Goal: Task Accomplishment & Management: Complete application form

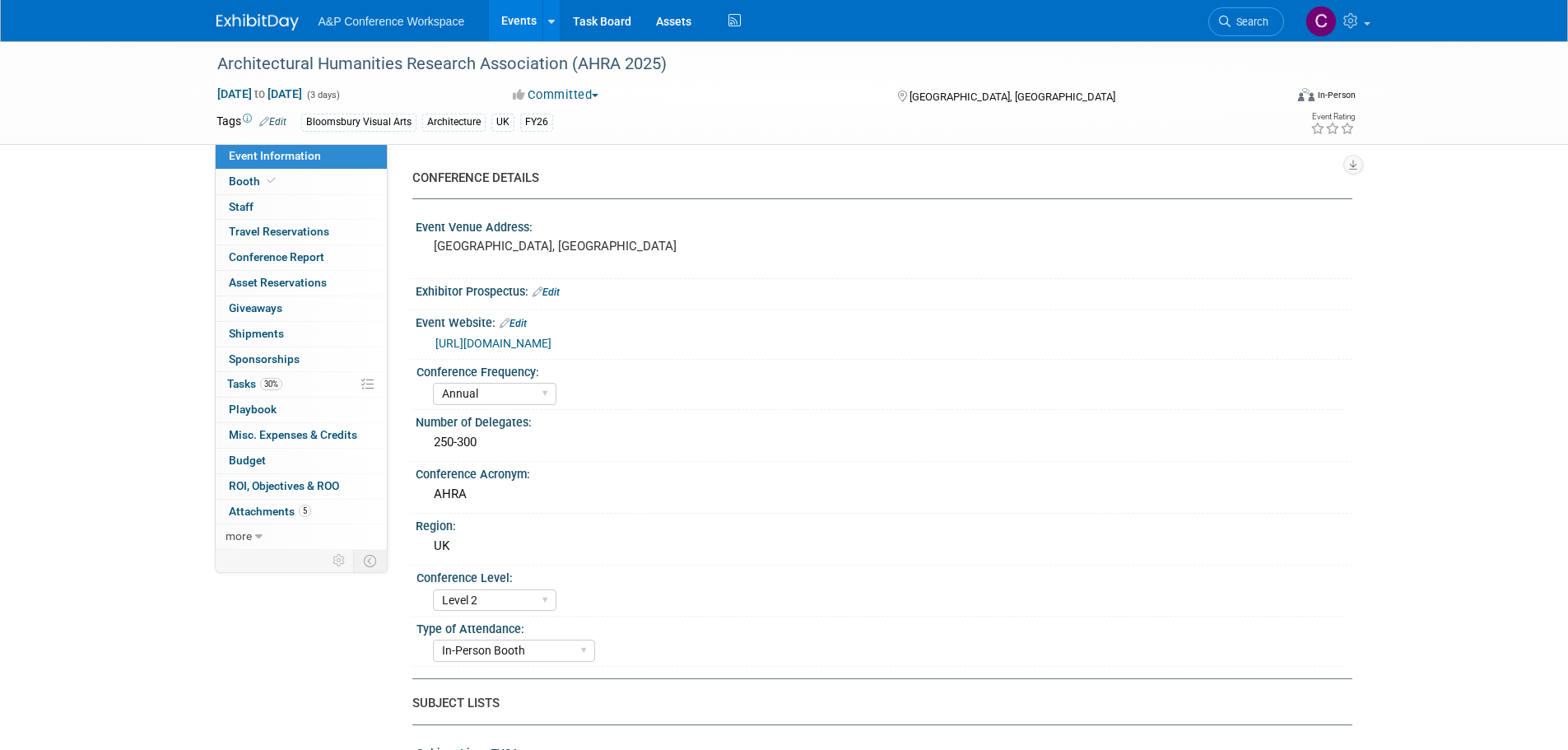
select select "Annual"
select select "Level 2"
select select "In-Person Booth"
select select "Architecture"
select select "Bloomsbury Visual Arts"
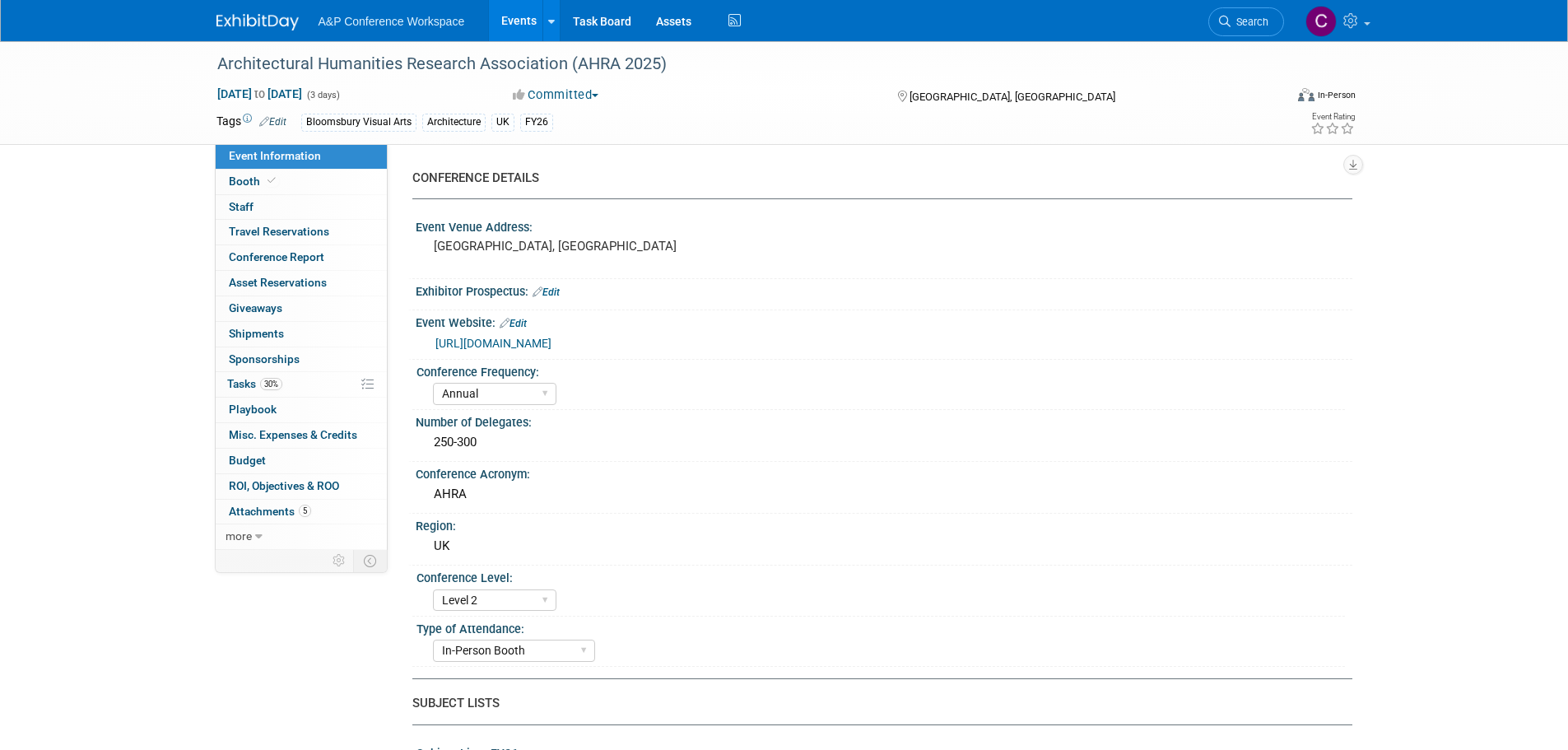
select select "[PERSON_NAME]"
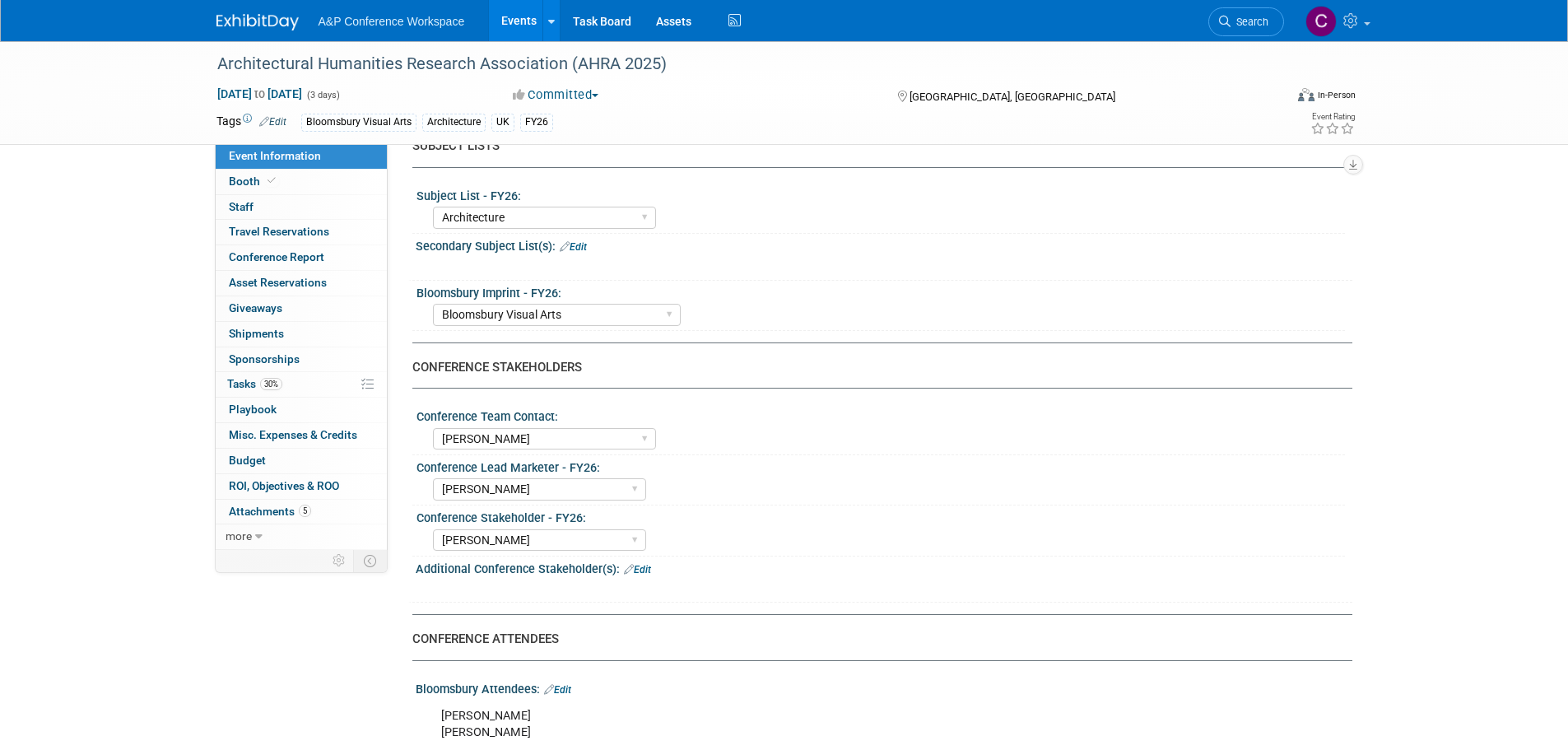
scroll to position [659, 0]
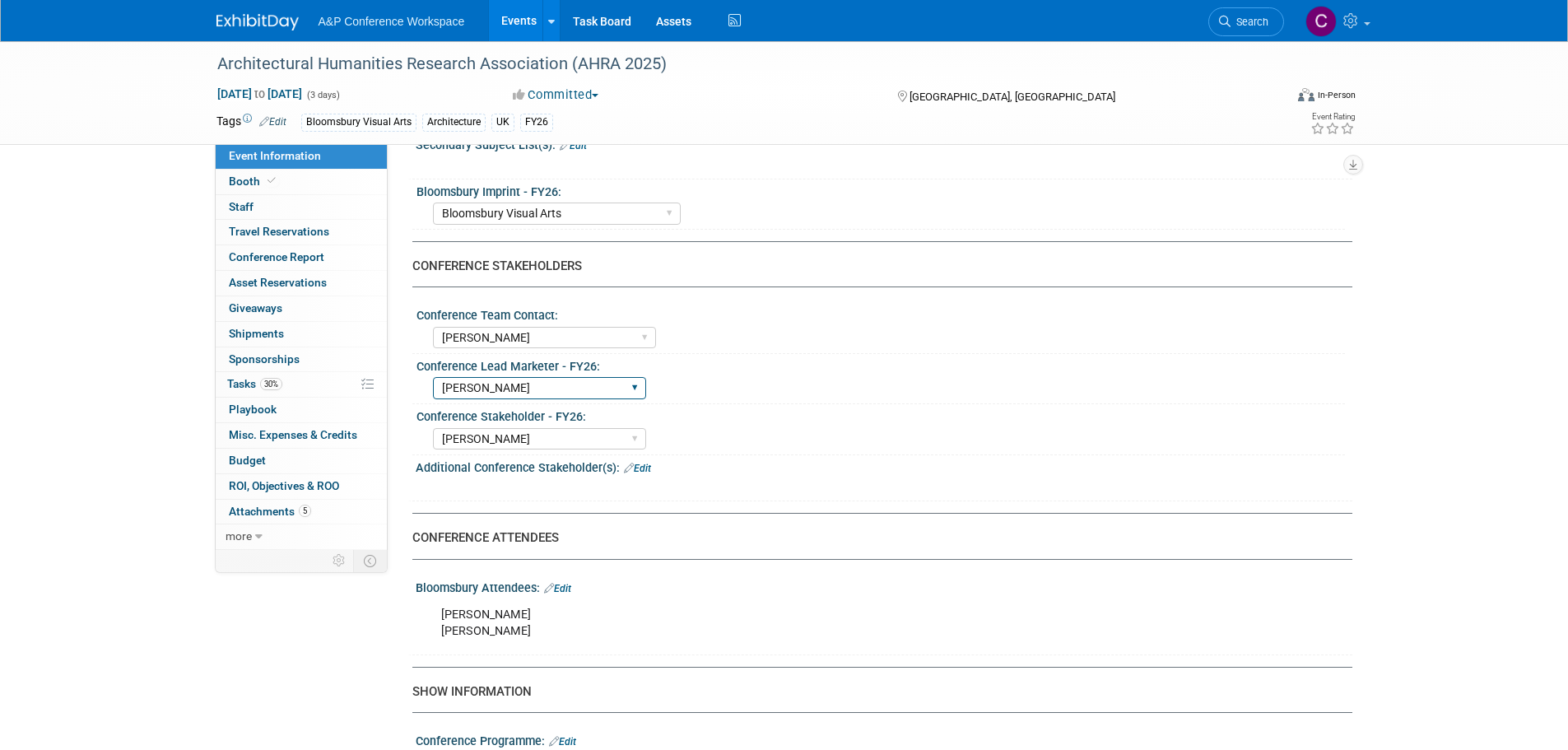
click at [572, 387] on select "[PERSON_NAME] [PERSON_NAME] [PERSON_NAME] [PERSON_NAME] [PERSON_NAME] [PERSON_N…" at bounding box center [539, 388] width 213 height 23
click at [172, 345] on div "Architectural Humanities Research Association (AHRA 2025) [DATE] to [DATE] (3 d…" at bounding box center [784, 401] width 1568 height 2037
